Goal: Communication & Community: Answer question/provide support

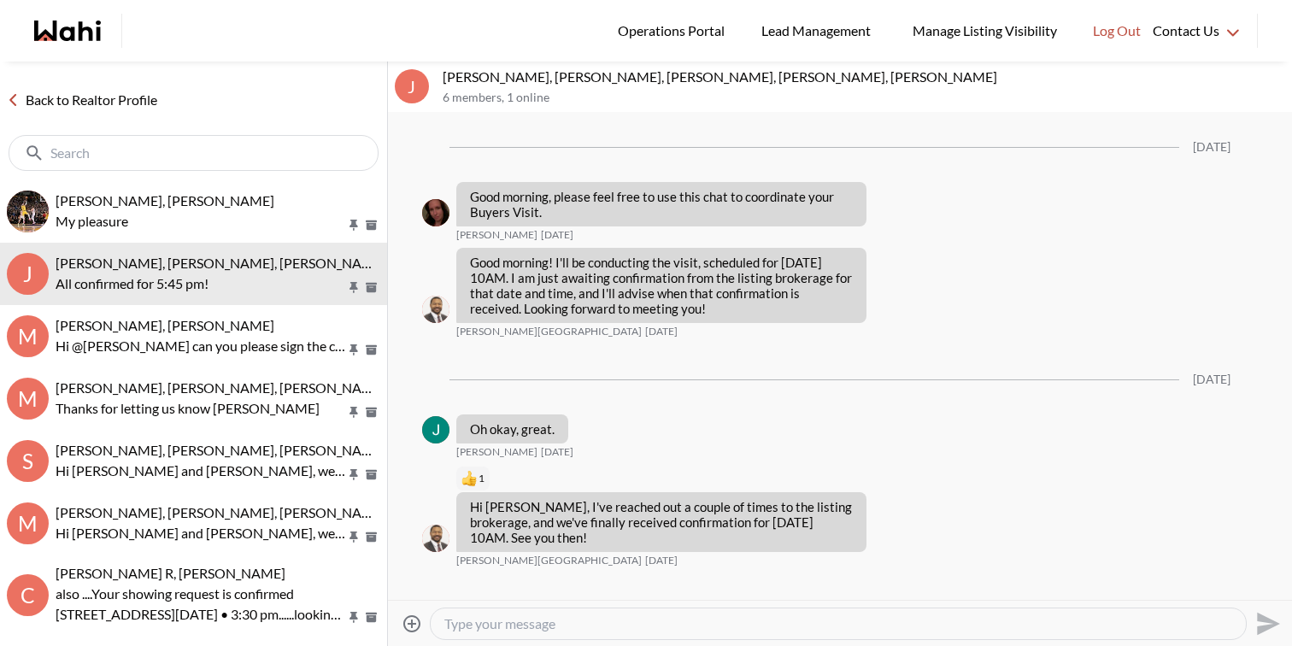
scroll to position [1111, 0]
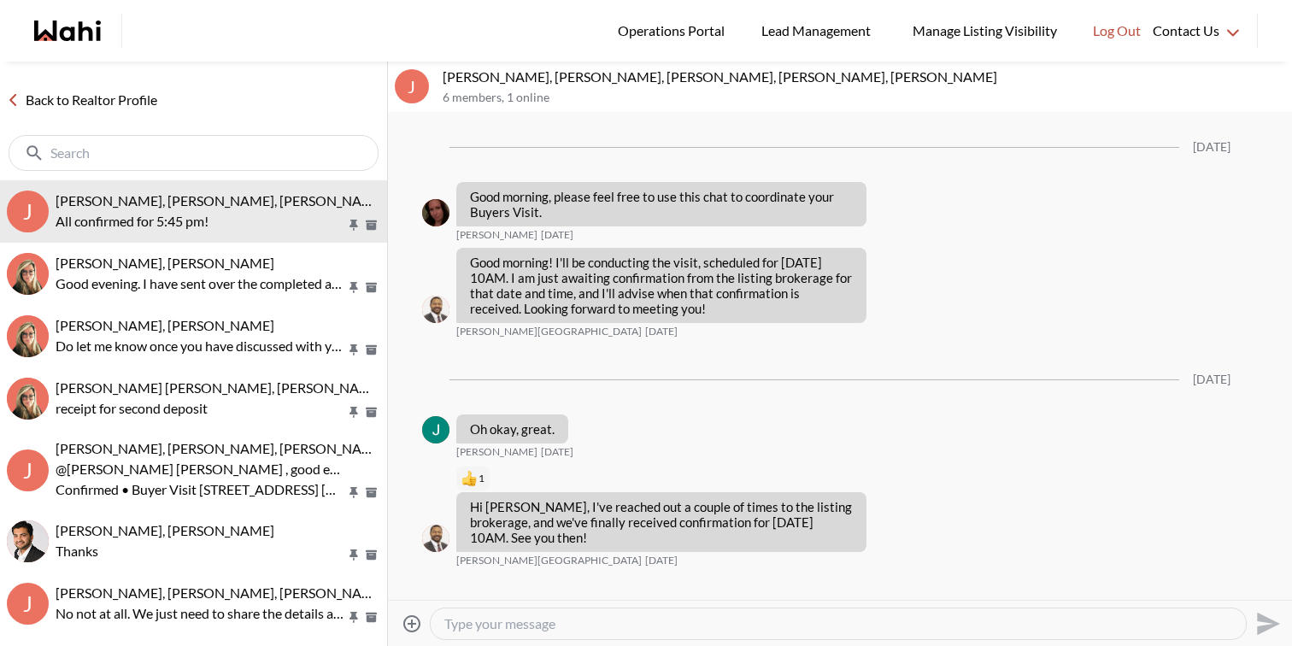
scroll to position [1111, 0]
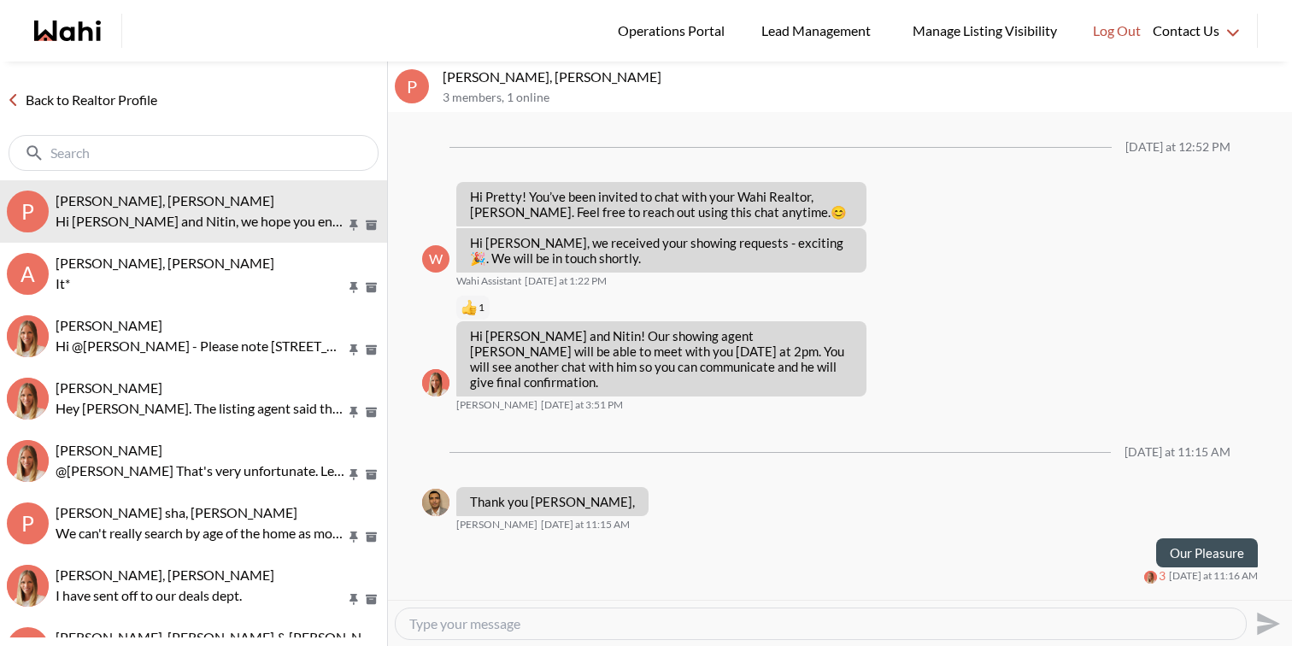
scroll to position [126, 0]
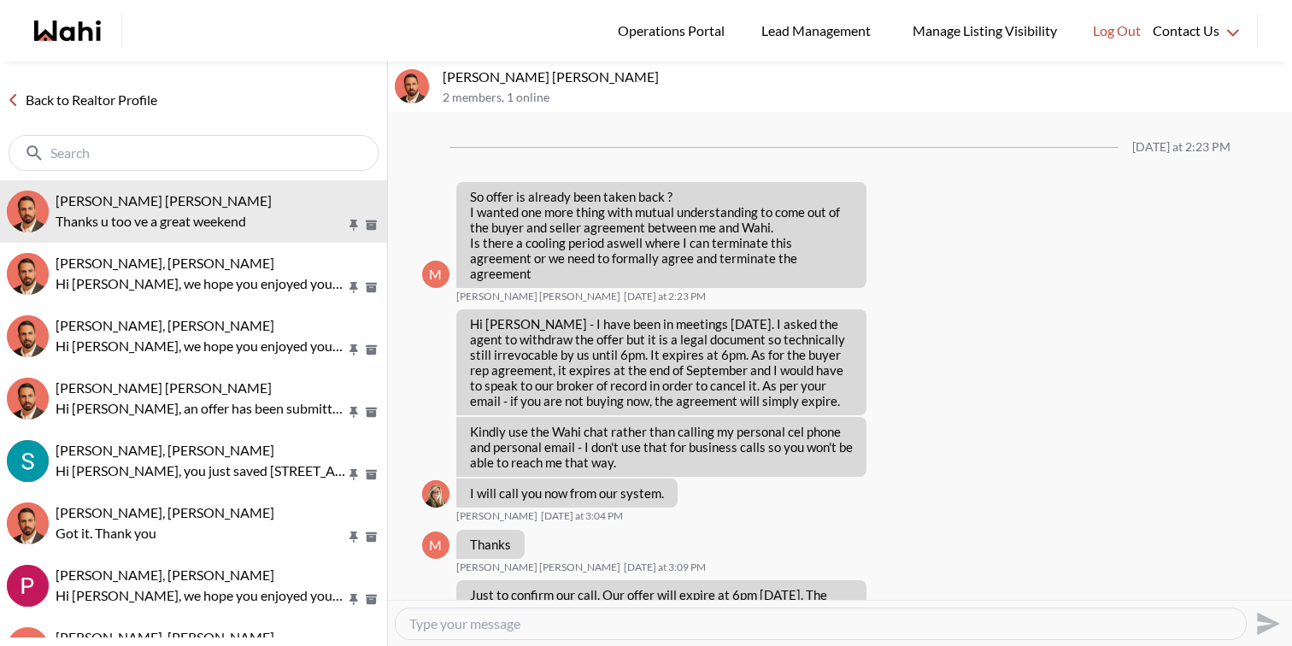
scroll to position [1767, 0]
